Goal: Navigation & Orientation: Find specific page/section

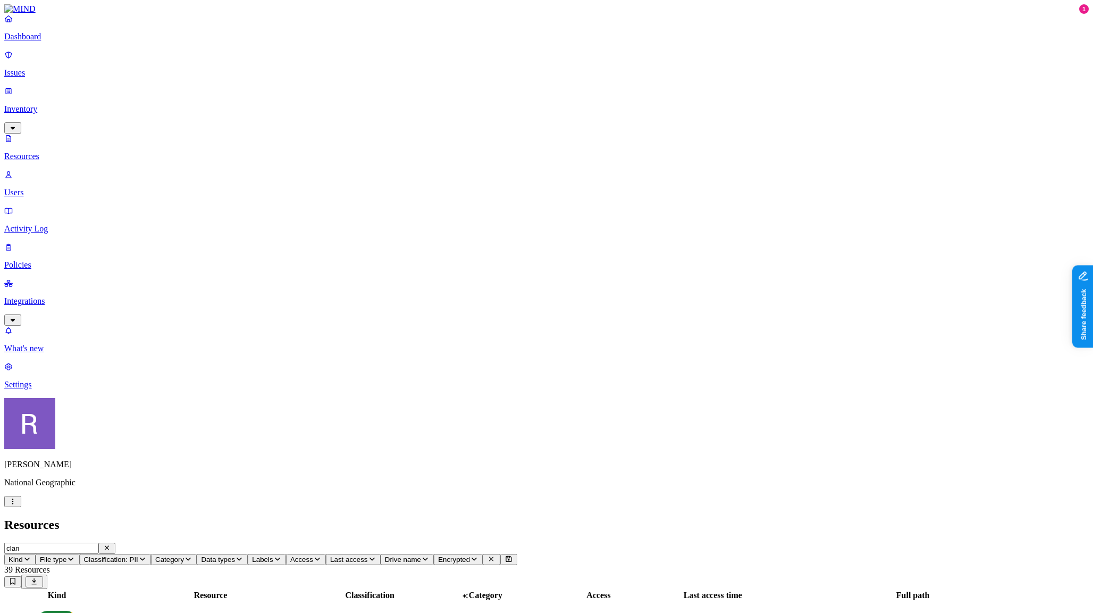
scroll to position [0, 3]
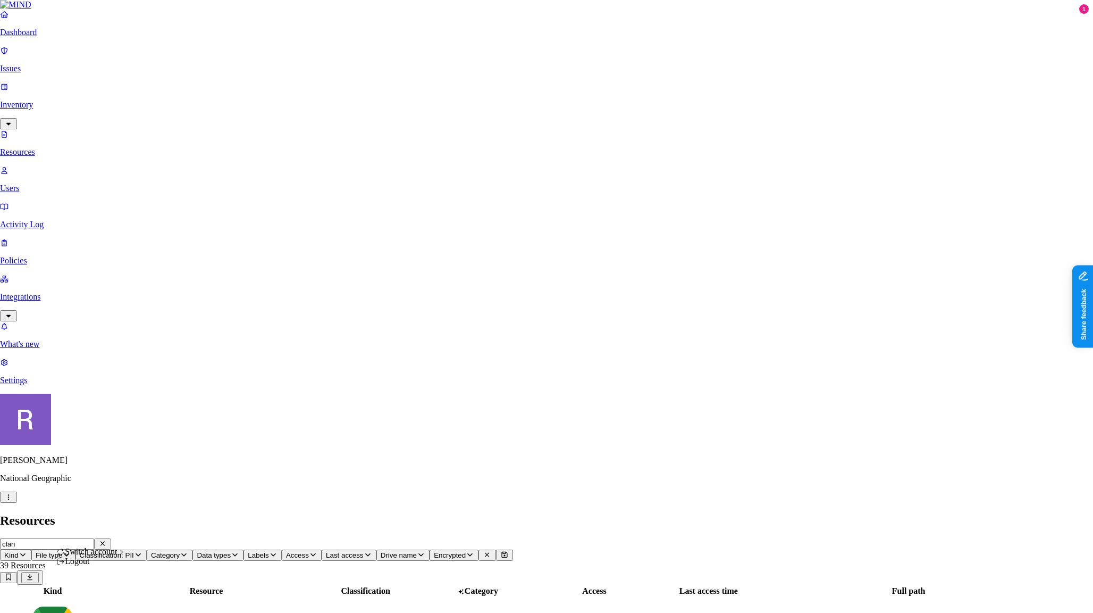
click at [17, 502] on button "button" at bounding box center [8, 496] width 17 height 11
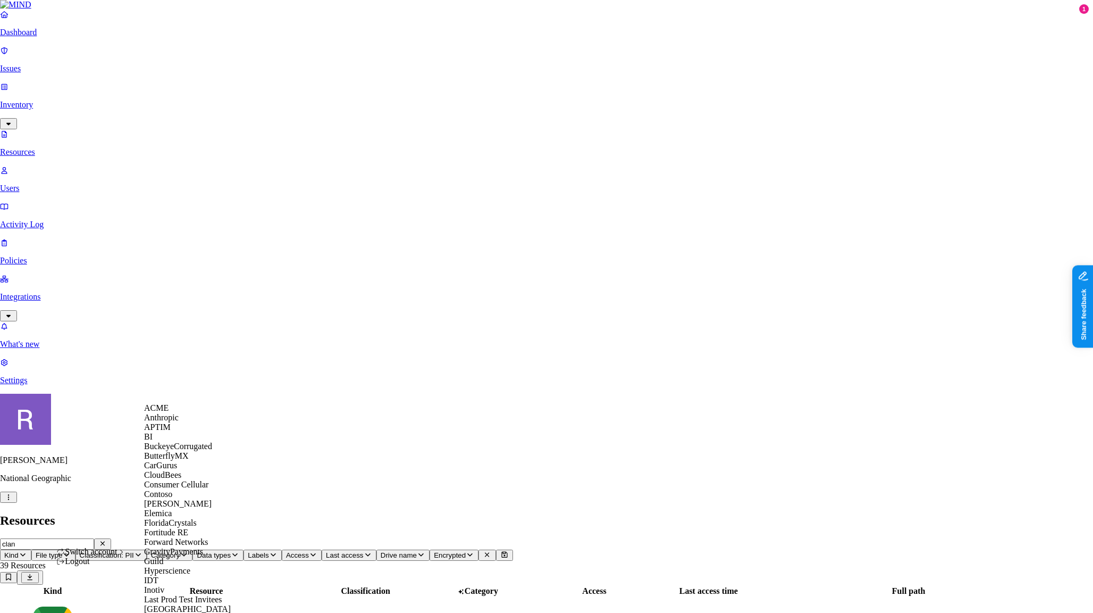
click at [198, 413] on div "ACME" at bounding box center [195, 408] width 103 height 10
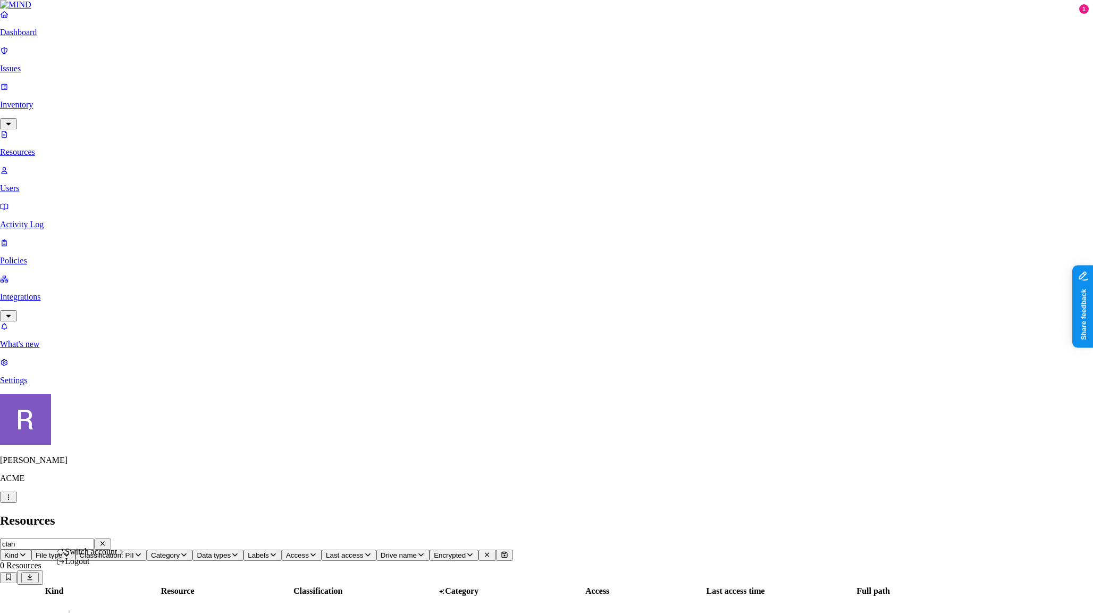
click at [96, 598] on html "Dashboard Issues Inventory Resources Users Activity Log Policies Integrations W…" at bounding box center [546, 365] width 1093 height 731
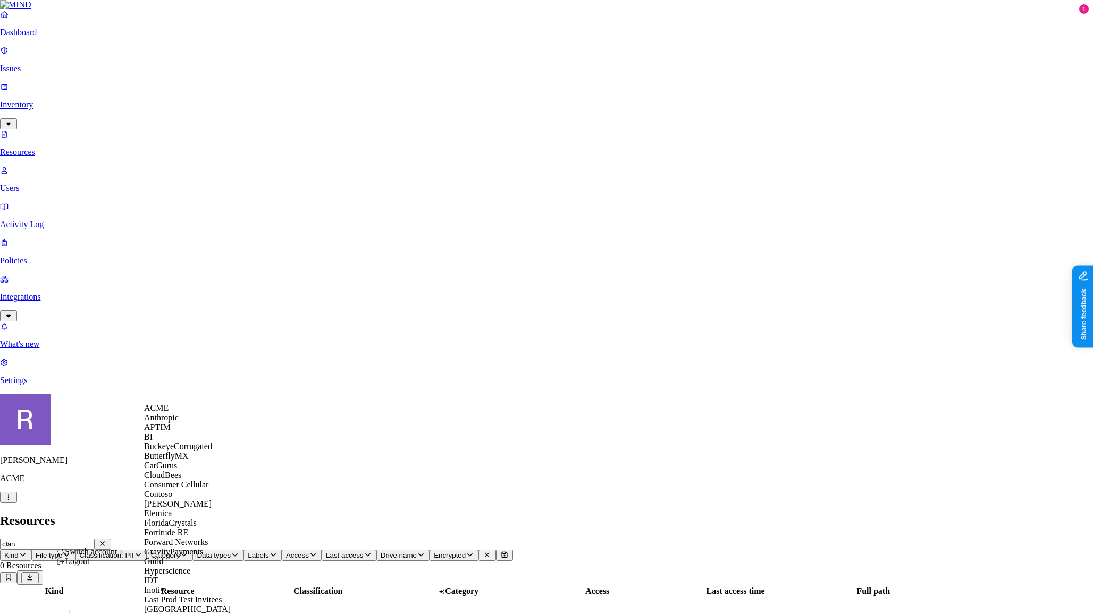
click at [124, 556] on div "Switch account" at bounding box center [91, 552] width 70 height 10
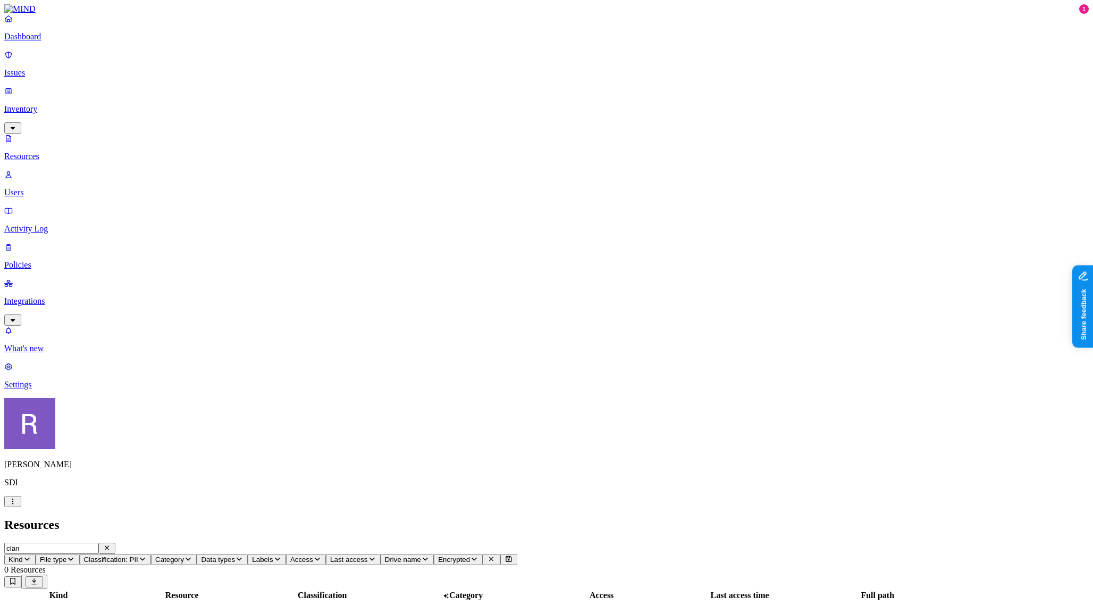
click at [151, 554] on button "Classification: PII" at bounding box center [115, 559] width 71 height 11
click at [317, 64] on img at bounding box center [321, 68] width 9 height 9
click at [33, 41] on p "Dashboard" at bounding box center [546, 37] width 1085 height 10
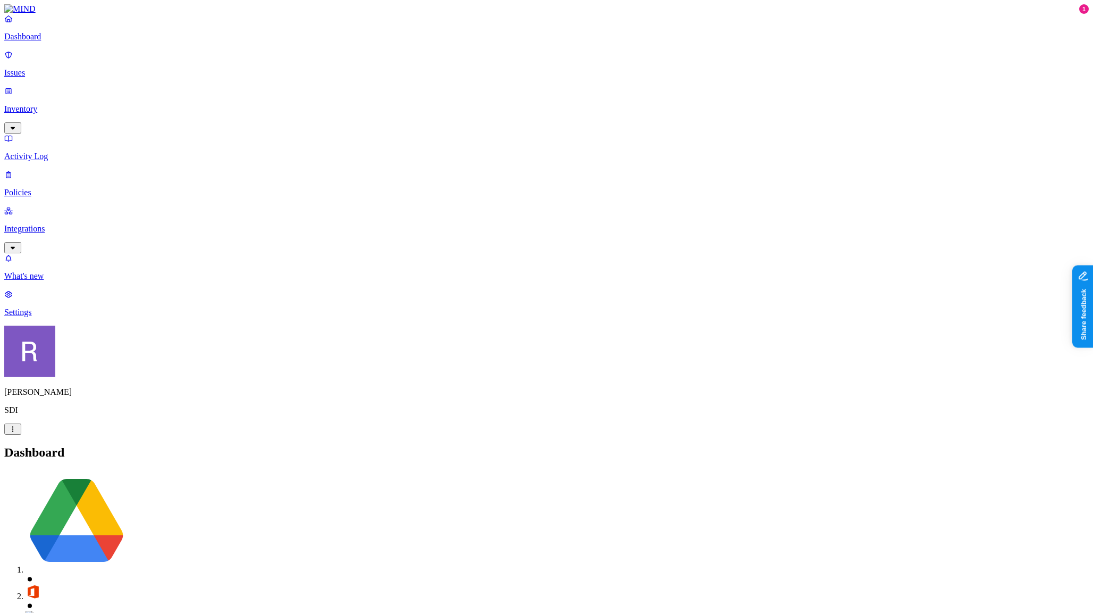
click at [33, 68] on p "Issues" at bounding box center [546, 73] width 1085 height 10
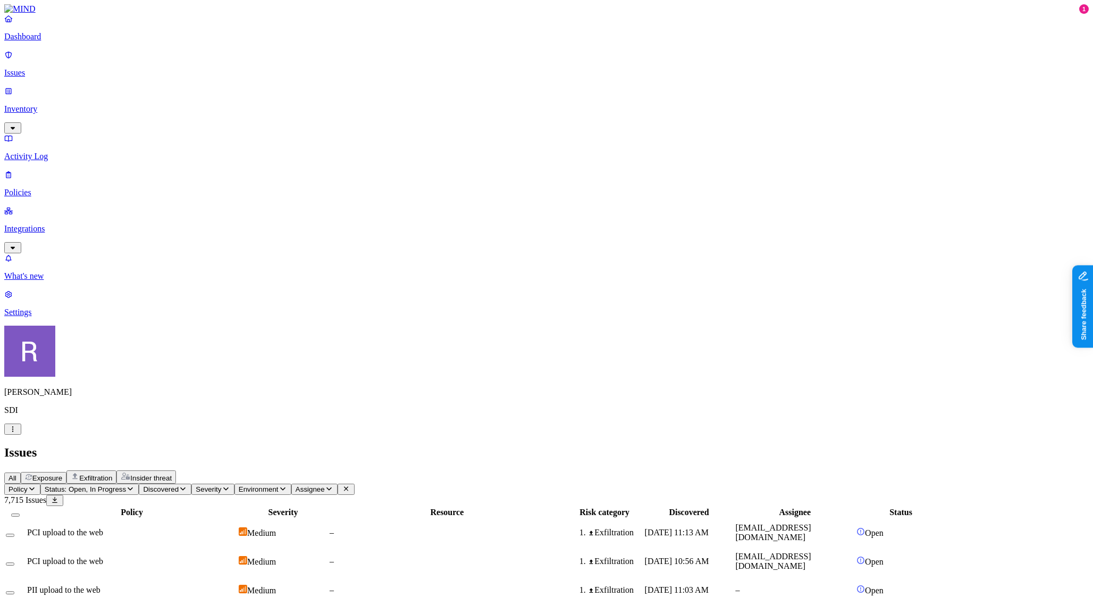
click at [41, 104] on p "Inventory" at bounding box center [546, 109] width 1085 height 10
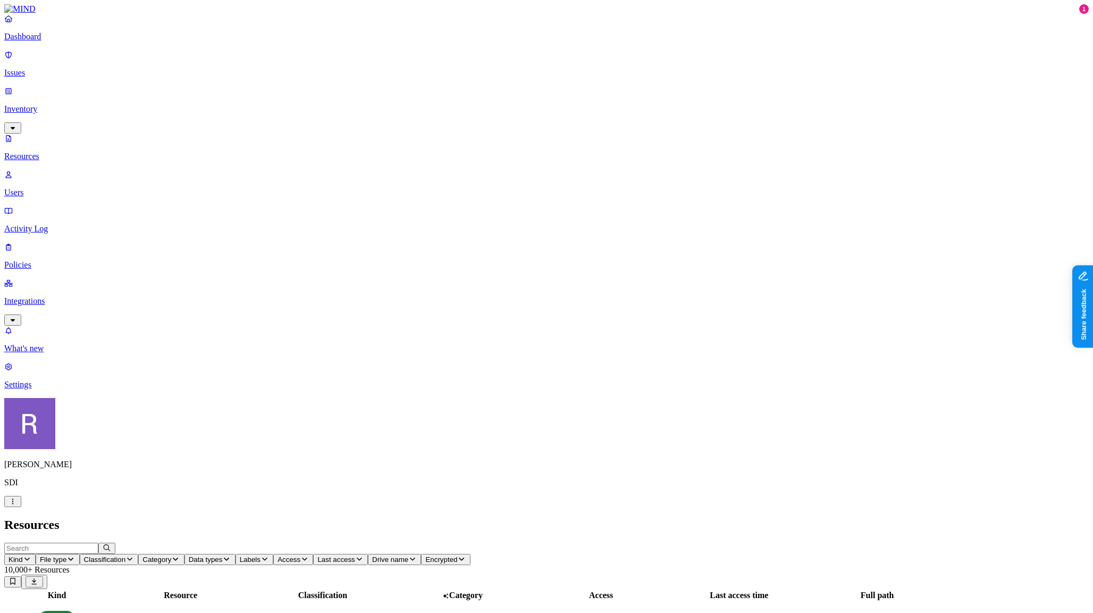
click at [126, 555] on span "Classification" at bounding box center [105, 559] width 42 height 8
click at [322, 63] on img at bounding box center [321, 67] width 9 height 9
click at [322, 64] on img at bounding box center [321, 68] width 9 height 9
click at [321, 93] on img at bounding box center [321, 97] width 9 height 9
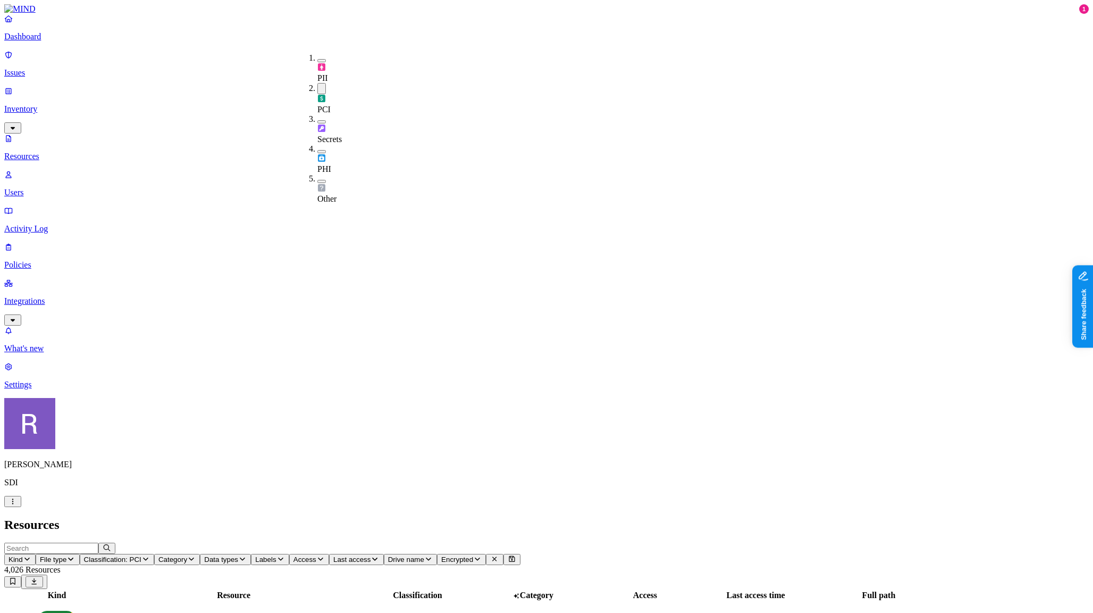
click at [321, 94] on img at bounding box center [321, 98] width 9 height 9
click at [322, 122] on img at bounding box center [321, 126] width 9 height 9
click at [324, 124] on img at bounding box center [321, 128] width 9 height 9
click at [317, 152] on div "PHI" at bounding box center [317, 162] width 0 height 20
click at [317, 154] on div "PHI" at bounding box center [317, 164] width 0 height 20
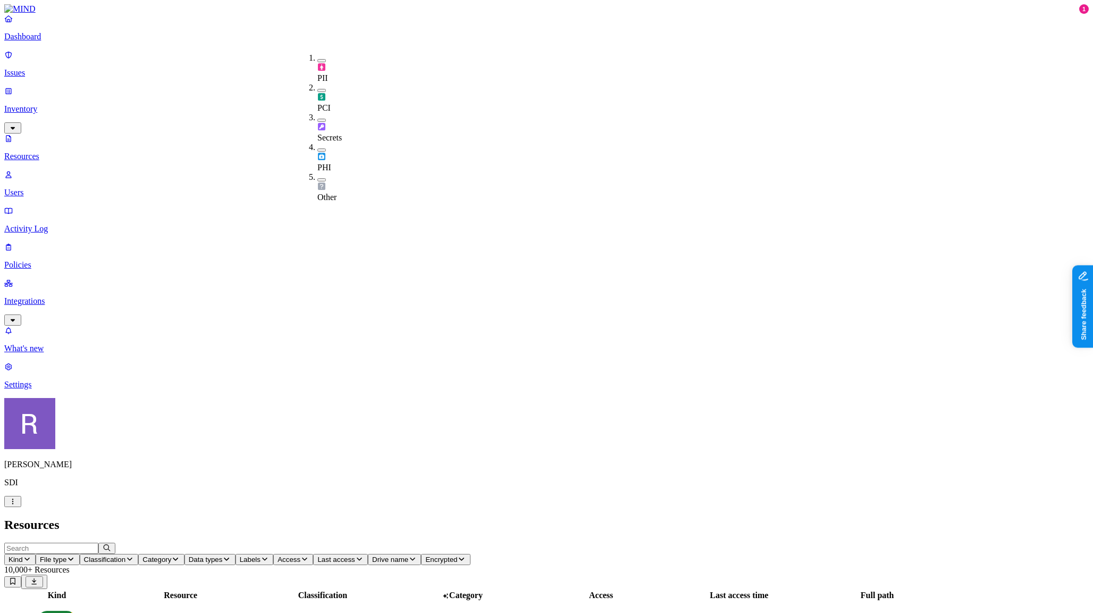
click at [317, 182] on div "Other" at bounding box center [317, 192] width 0 height 20
drag, startPoint x: 326, startPoint y: 131, endPoint x: 324, endPoint y: 125, distance: 6.1
click at [317, 183] on div "Other" at bounding box center [317, 193] width 0 height 20
click at [321, 63] on img at bounding box center [321, 67] width 9 height 9
click at [321, 64] on img at bounding box center [321, 68] width 9 height 9
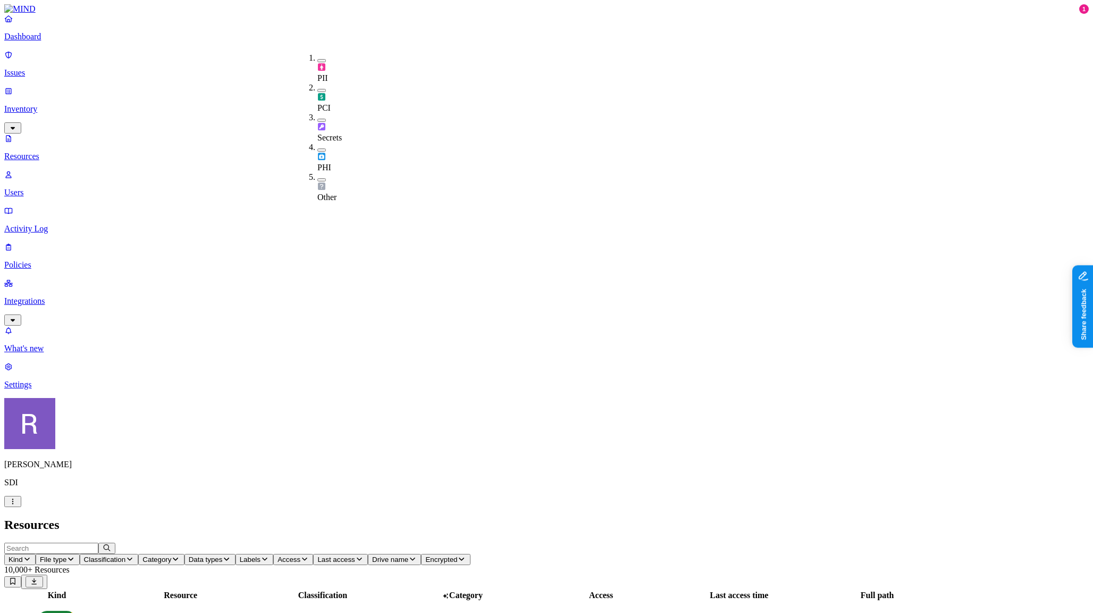
click at [407, 517] on h2 "Resources" at bounding box center [546, 524] width 1085 height 14
click at [53, 41] on p "Dashboard" at bounding box center [546, 37] width 1085 height 10
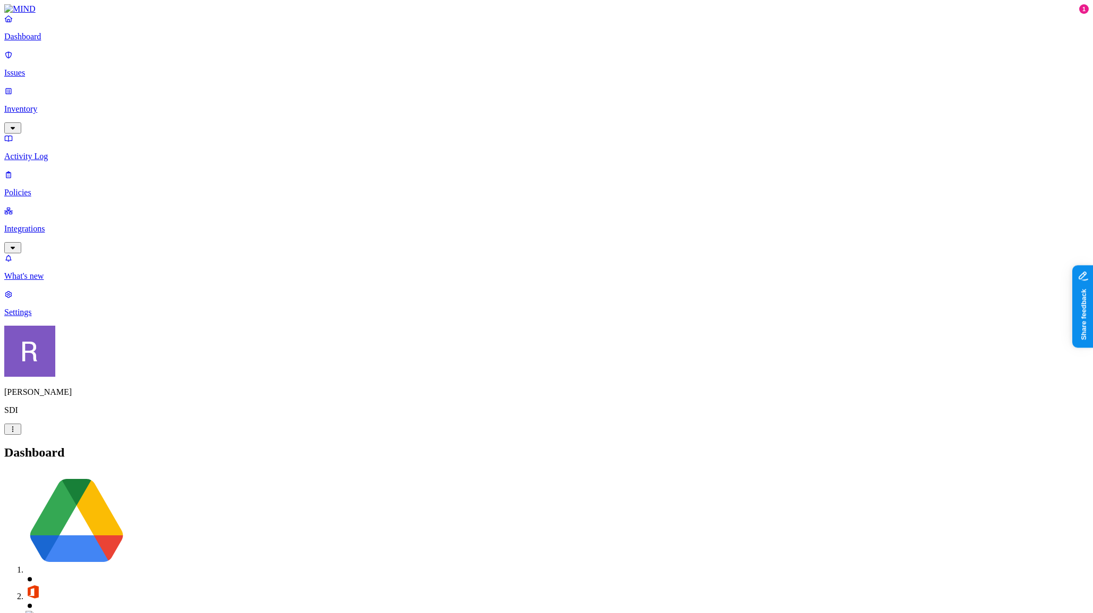
click at [49, 224] on p "Integrations" at bounding box center [546, 229] width 1085 height 10
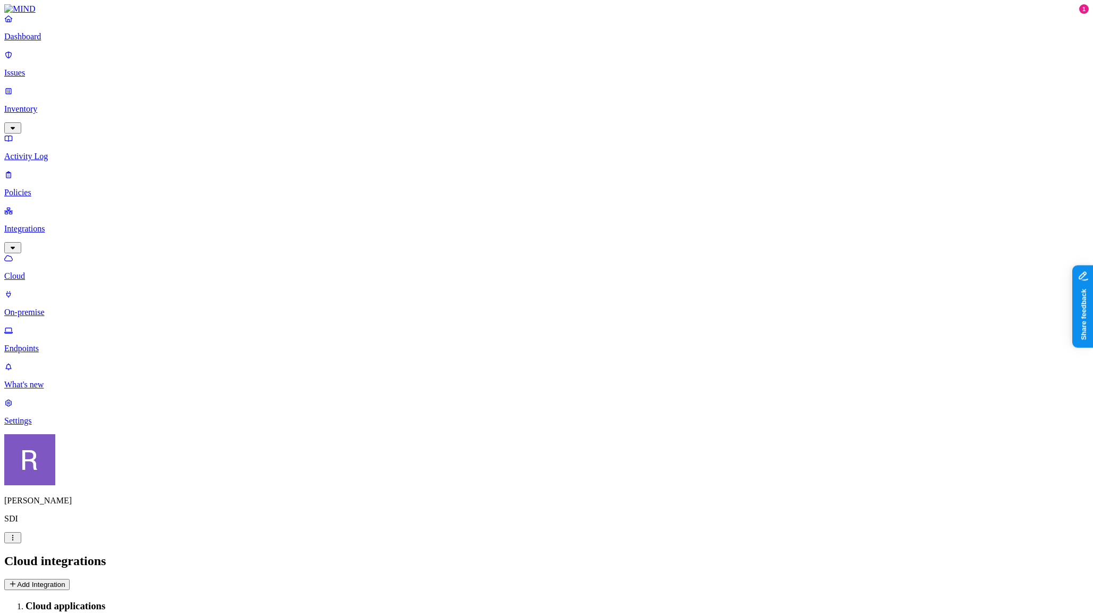
click at [46, 41] on p "Dashboard" at bounding box center [546, 37] width 1085 height 10
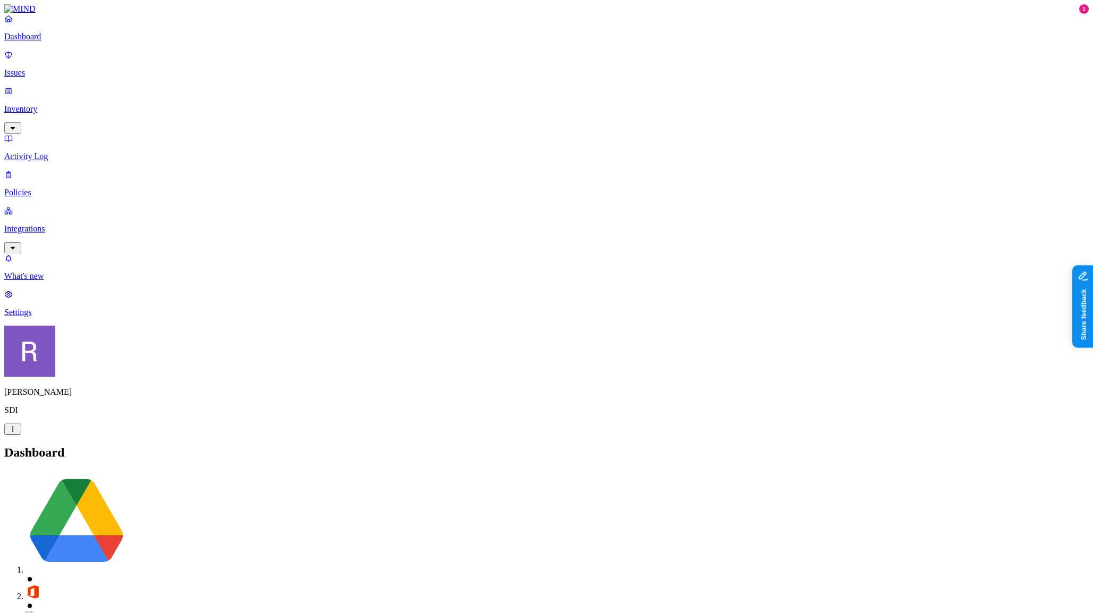
click at [59, 317] on p "Settings" at bounding box center [546, 312] width 1085 height 10
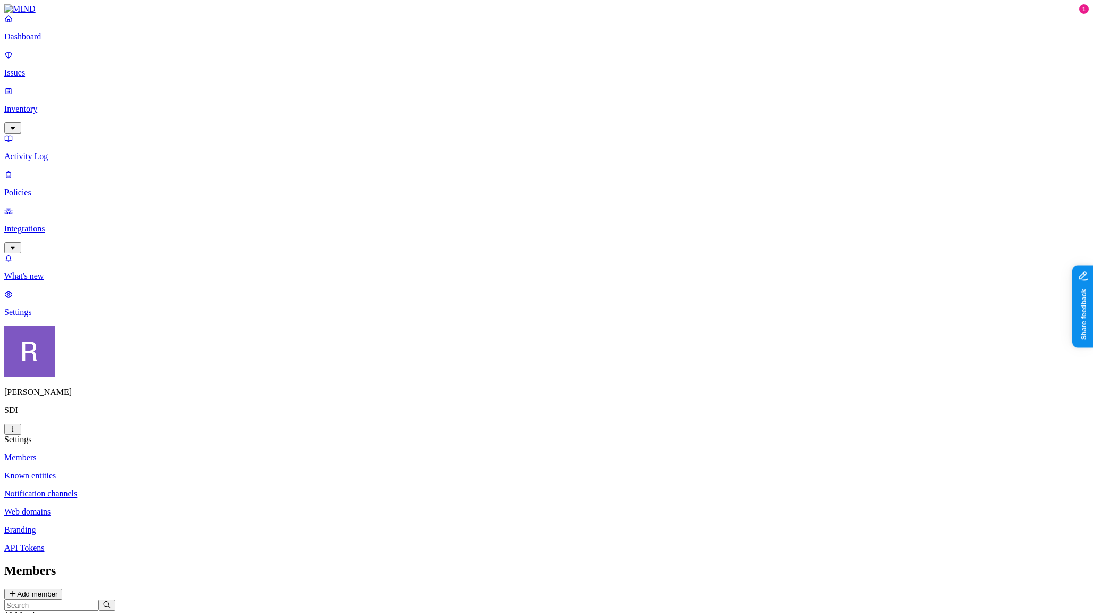
click at [38, 224] on p "Integrations" at bounding box center [546, 229] width 1085 height 10
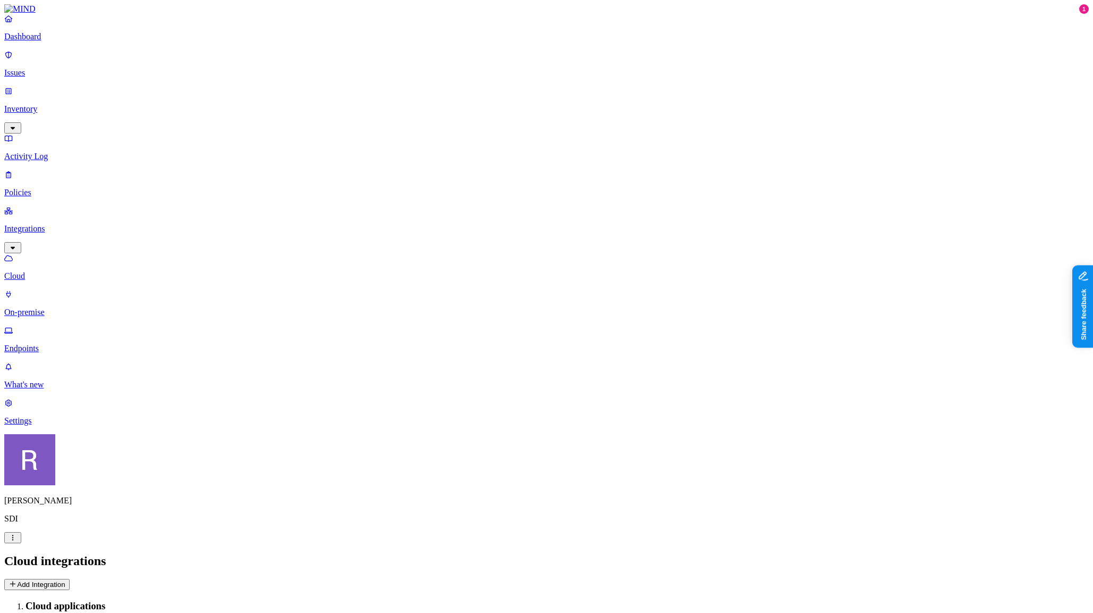
click at [40, 104] on p "Inventory" at bounding box center [546, 109] width 1085 height 10
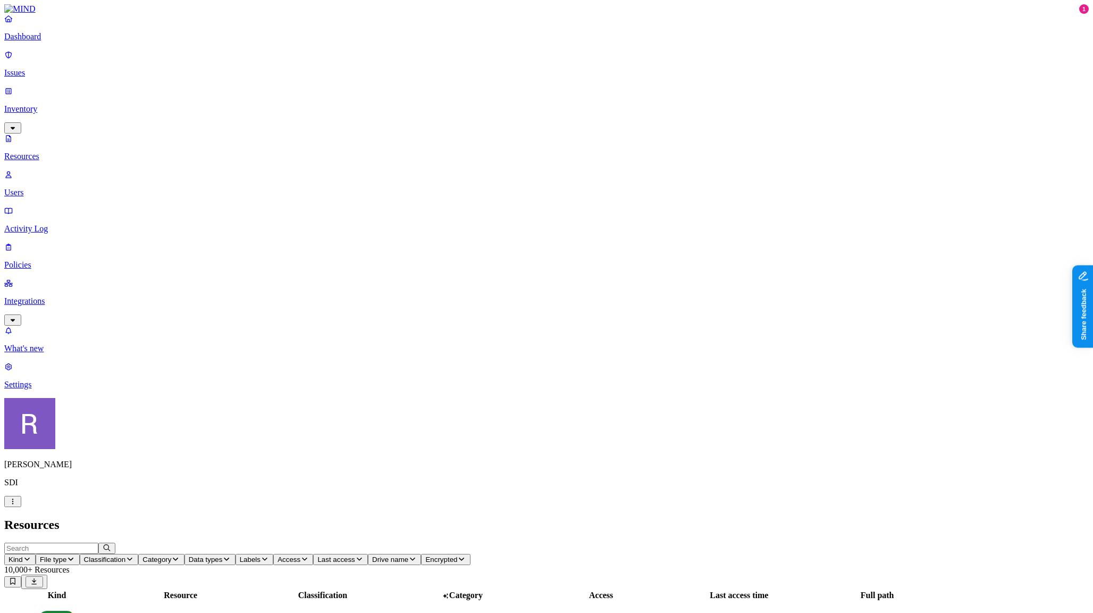
click at [31, 555] on icon "button" at bounding box center [27, 558] width 9 height 7
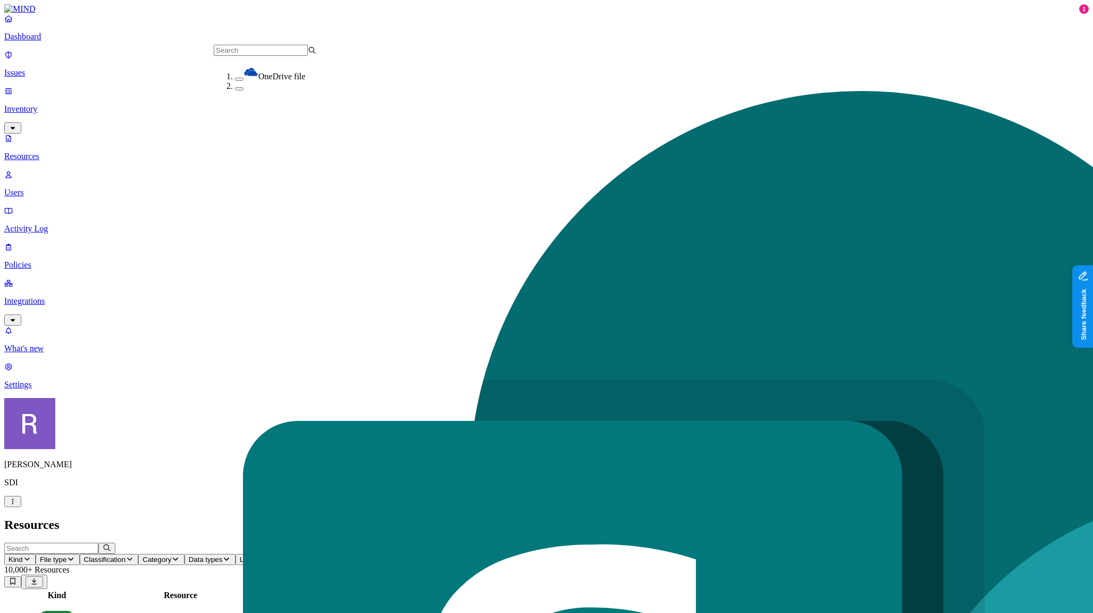
click at [235, 90] on button "button" at bounding box center [239, 88] width 9 height 3
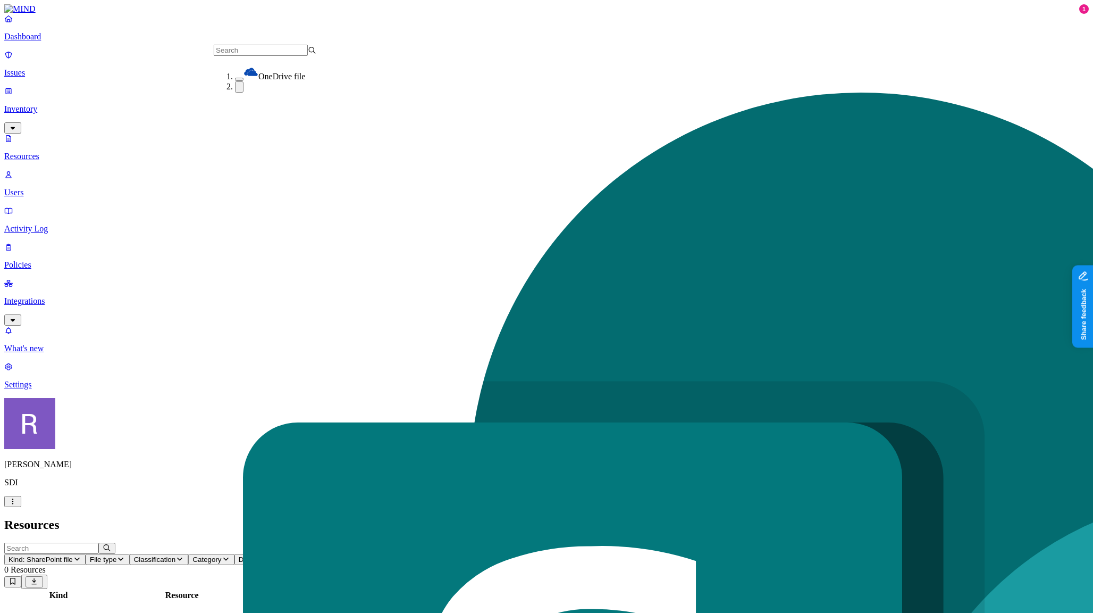
click at [235, 78] on button "button" at bounding box center [239, 79] width 9 height 3
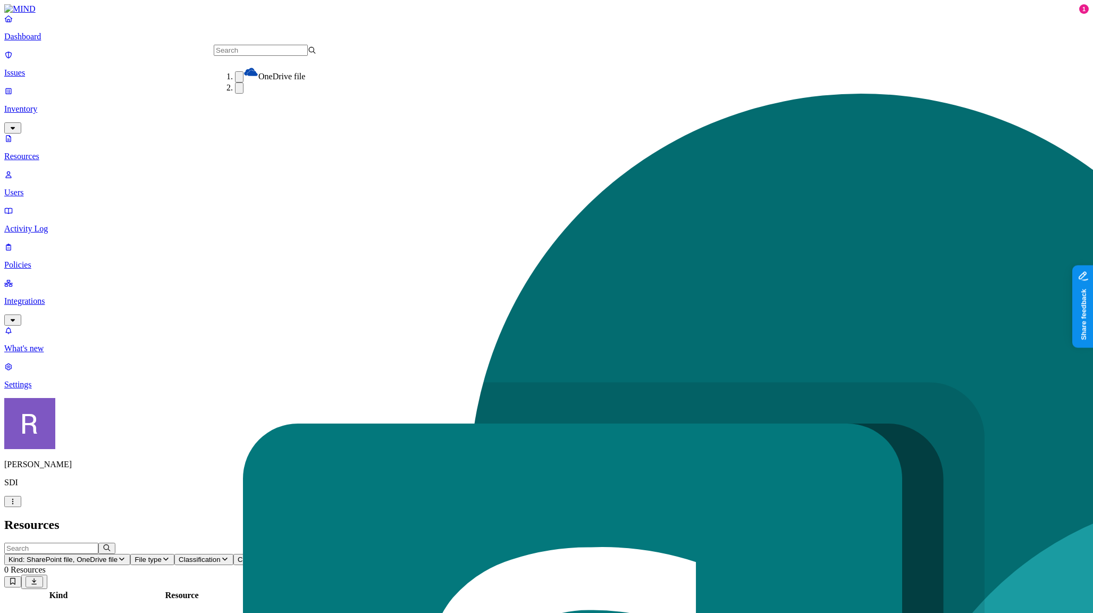
click at [235, 94] on button "button" at bounding box center [239, 87] width 9 height 11
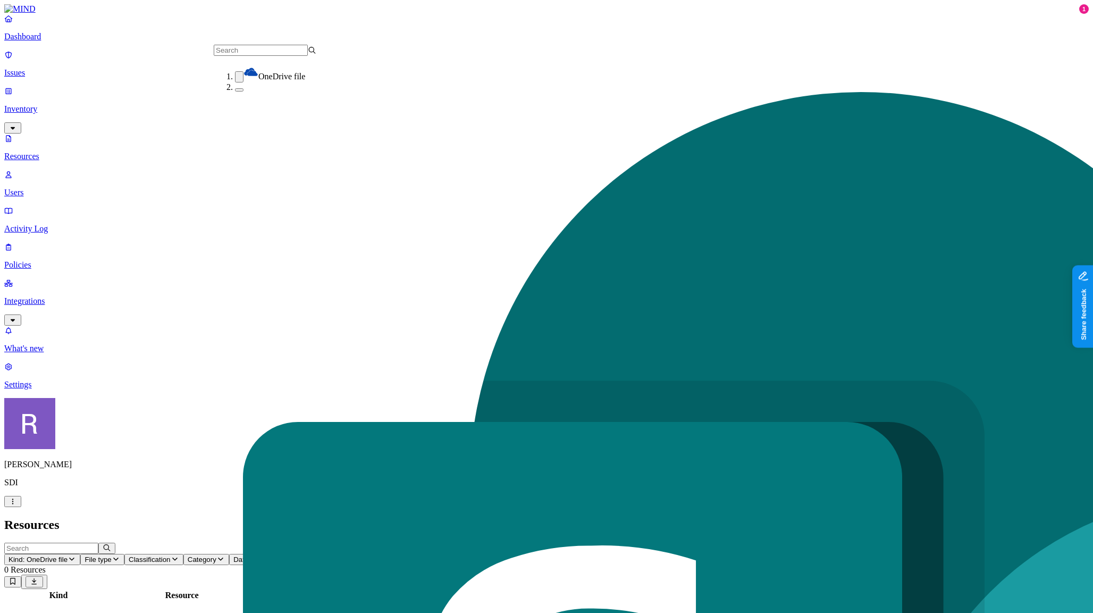
click at [235, 77] on button "button" at bounding box center [239, 76] width 9 height 11
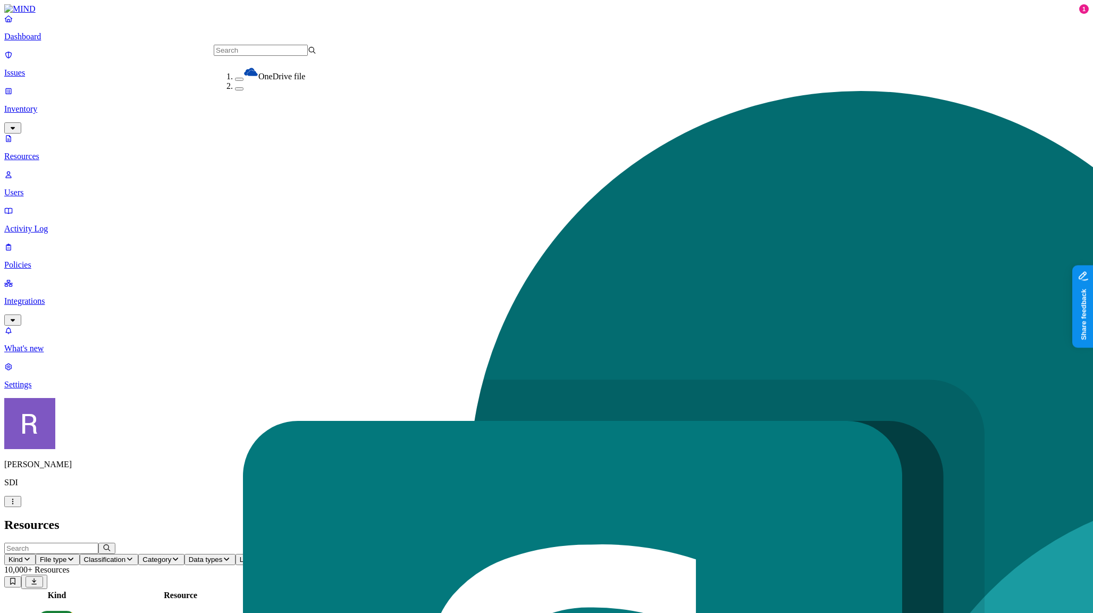
click at [59, 296] on p "Integrations" at bounding box center [546, 301] width 1085 height 10
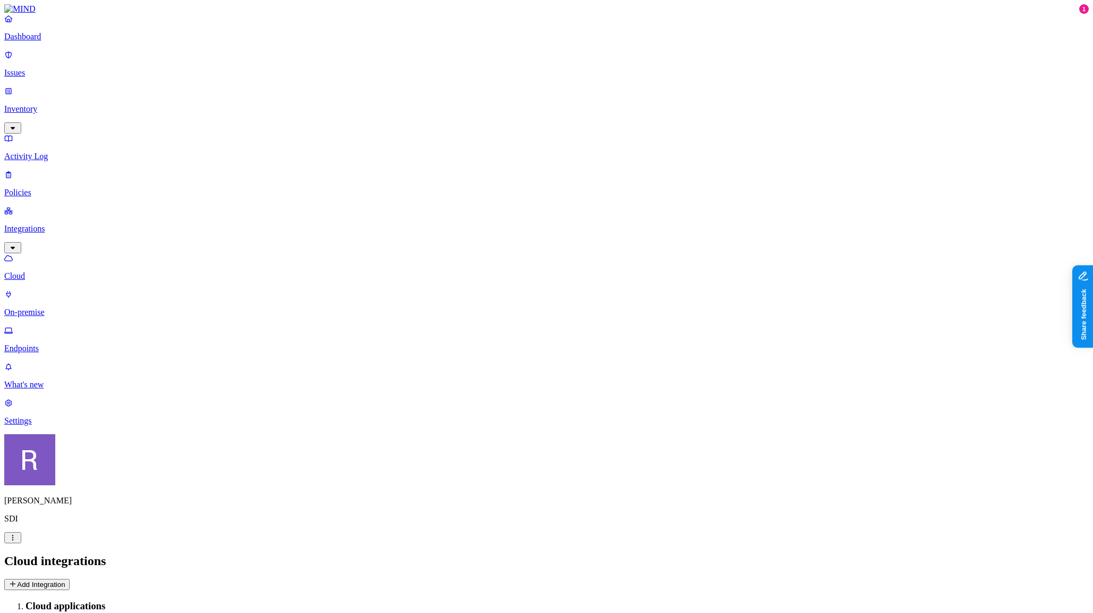
click at [73, 41] on p "Dashboard" at bounding box center [546, 37] width 1085 height 10
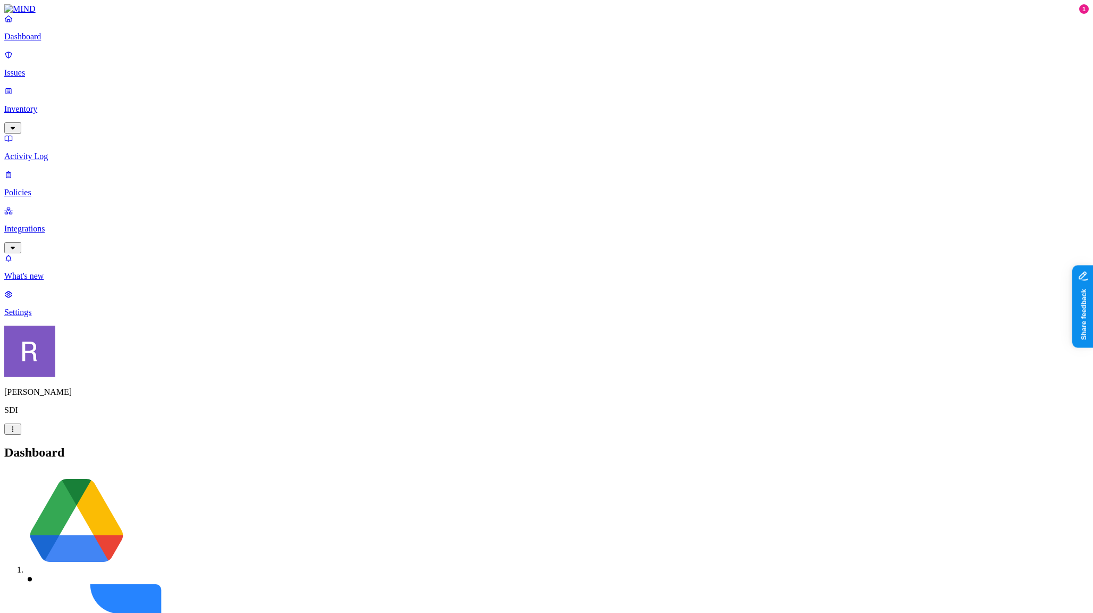
click at [70, 71] on link "Issues" at bounding box center [546, 64] width 1085 height 28
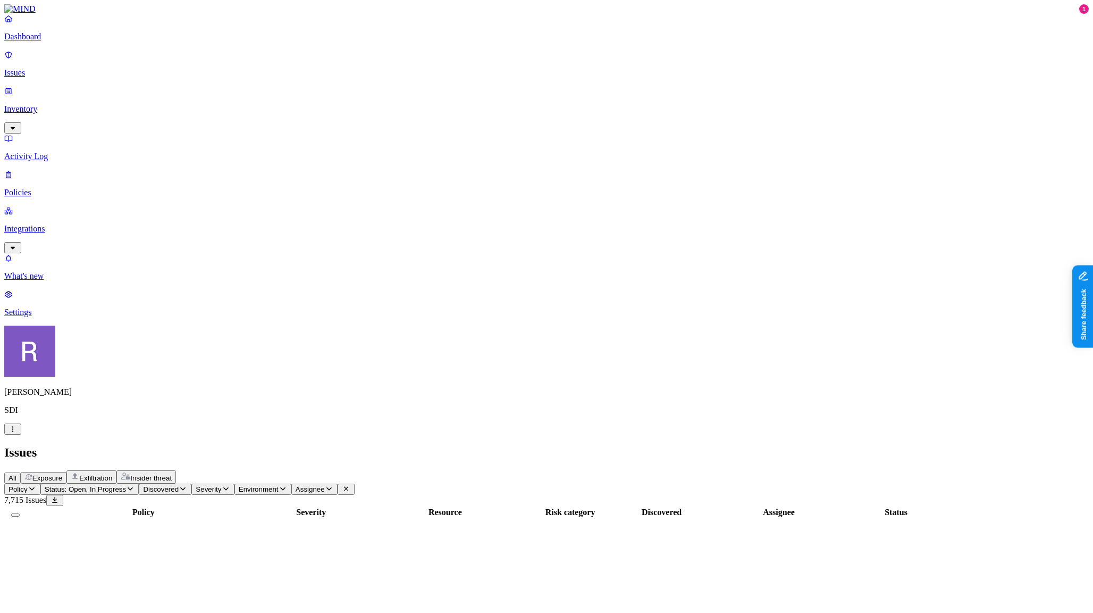
click at [67, 104] on p "Inventory" at bounding box center [546, 109] width 1085 height 10
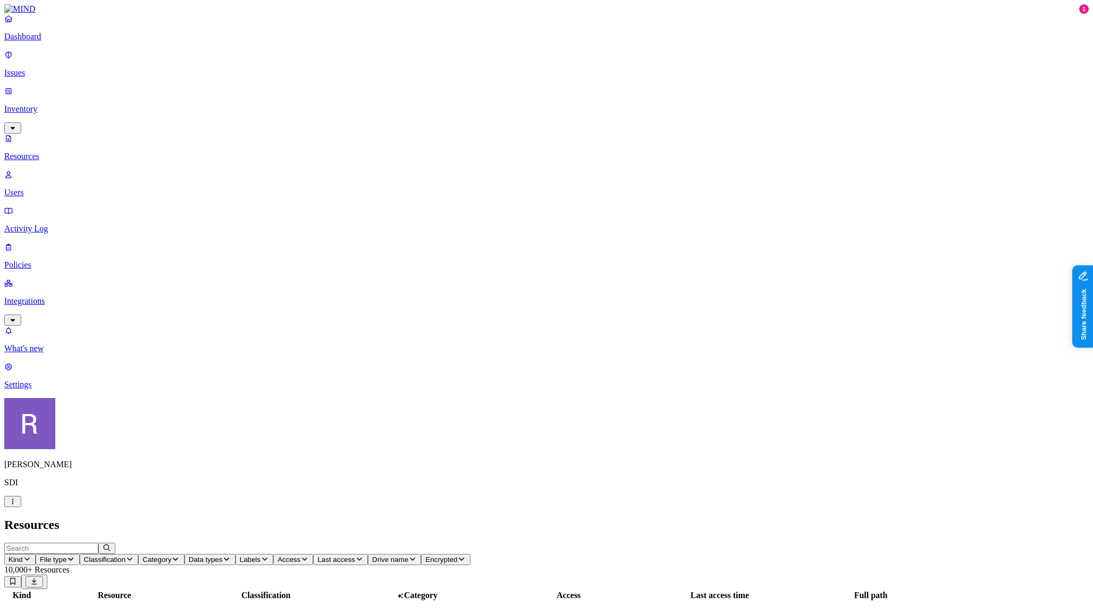
click at [31, 555] on icon "button" at bounding box center [27, 558] width 9 height 7
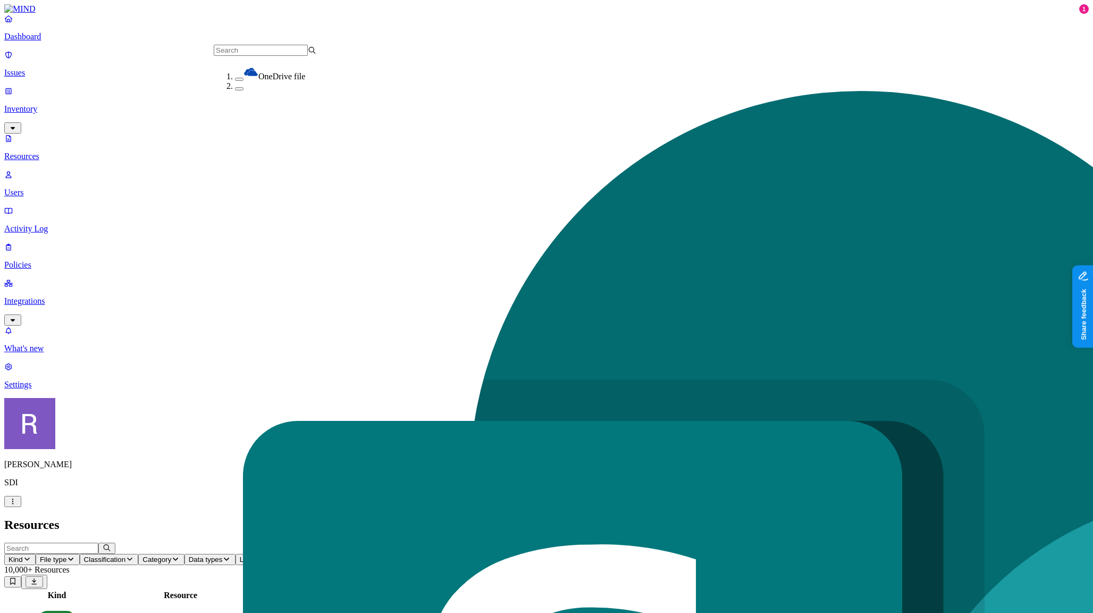
click at [39, 296] on p "Integrations" at bounding box center [546, 301] width 1085 height 10
